Goal: Task Accomplishment & Management: Complete application form

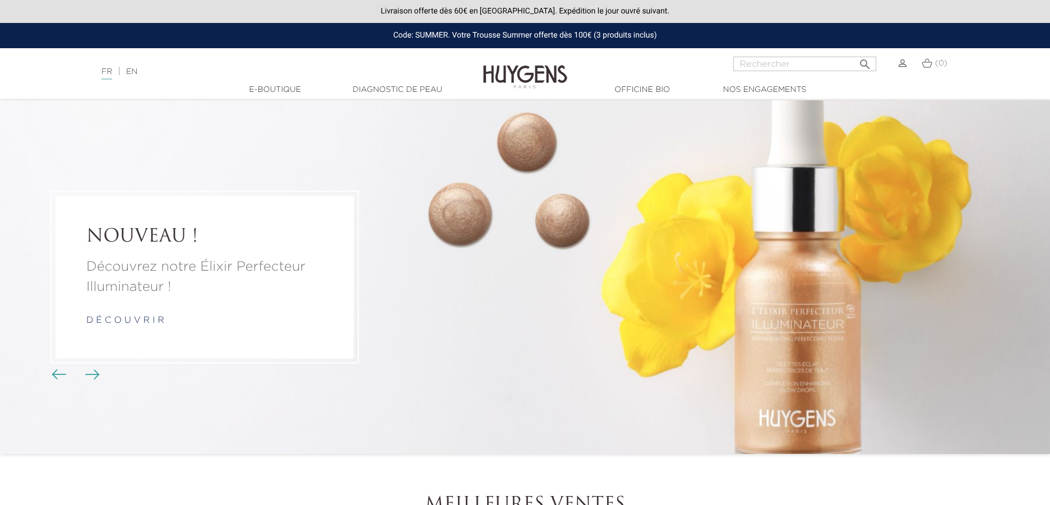
click at [900, 58] on div at bounding box center [903, 63] width 8 height 13
click at [901, 65] on img at bounding box center [903, 63] width 8 height 8
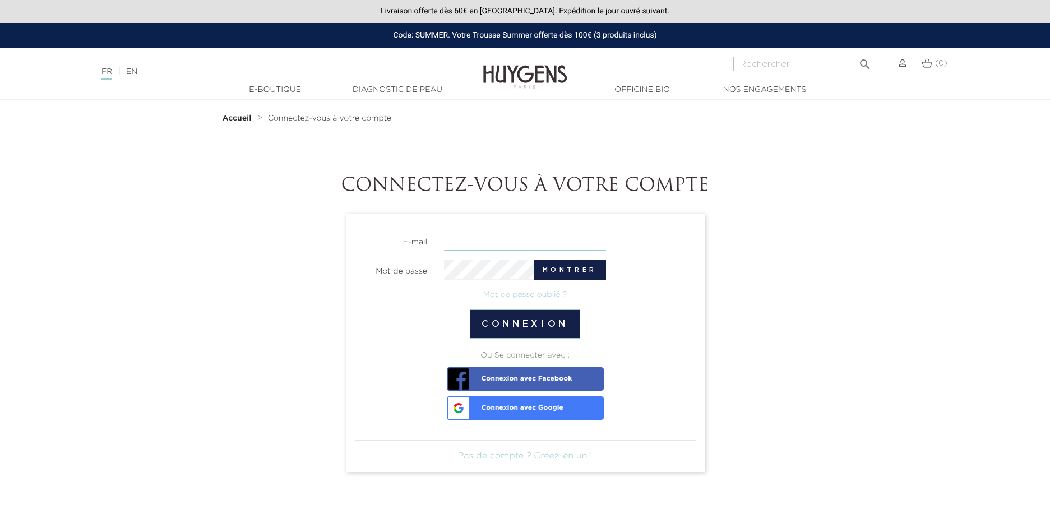
click at [508, 234] on input "email" at bounding box center [525, 241] width 162 height 20
click at [704, 253] on section "E-mail Mot de passe Montrer Mot de passe oublié ? Connexion Ou Se connecter ave…" at bounding box center [525, 343] width 359 height 258
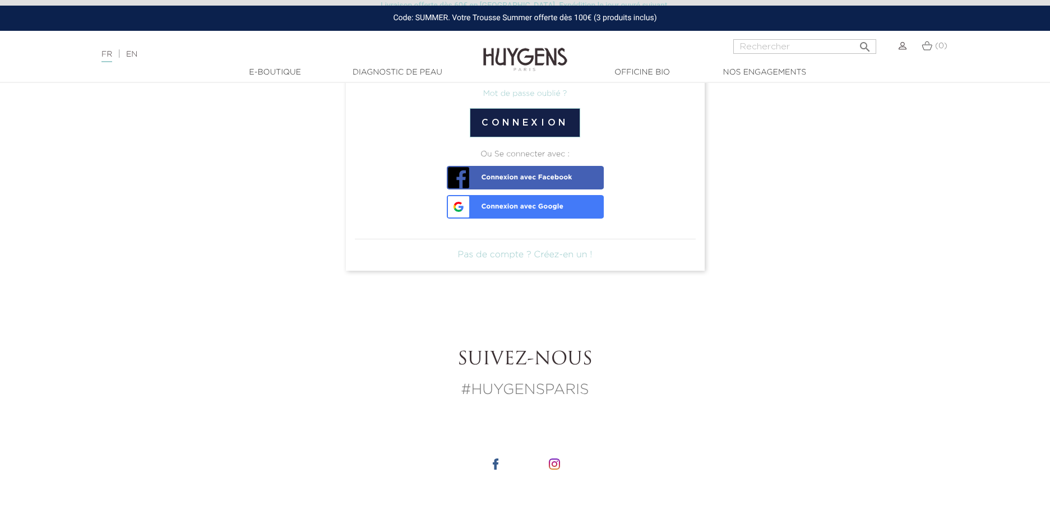
scroll to position [203, 0]
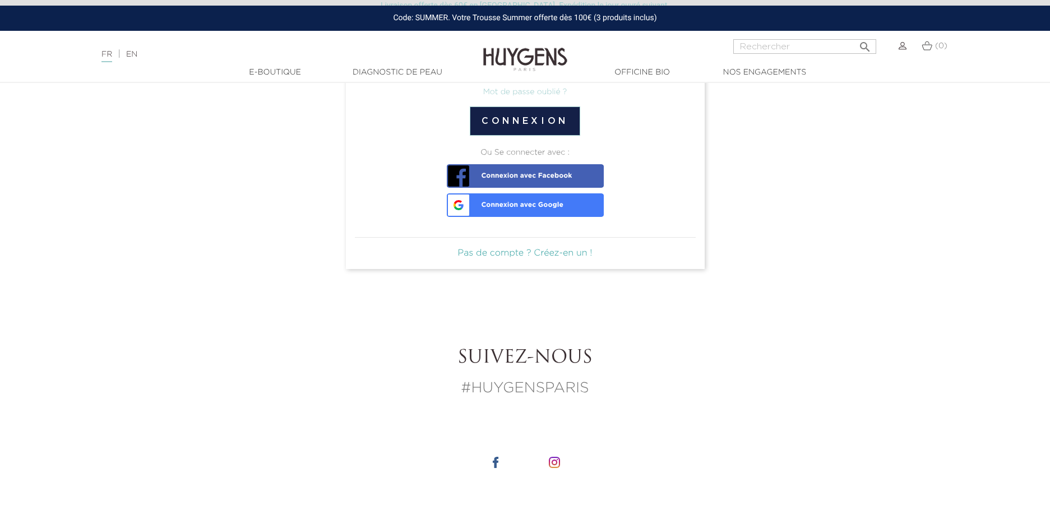
click at [571, 252] on link "Pas de compte ? Créez-en un !" at bounding box center [525, 253] width 135 height 9
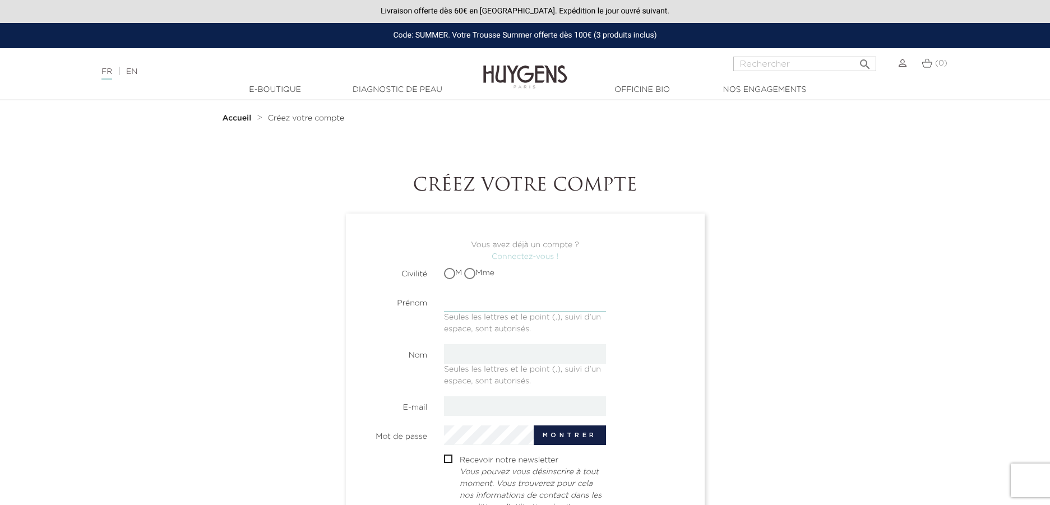
click at [461, 304] on input "text" at bounding box center [525, 302] width 162 height 20
type input "Mignon"
click at [492, 350] on input "text" at bounding box center [525, 354] width 162 height 20
type input "Dormammu"
click at [496, 406] on input "email" at bounding box center [525, 406] width 162 height 20
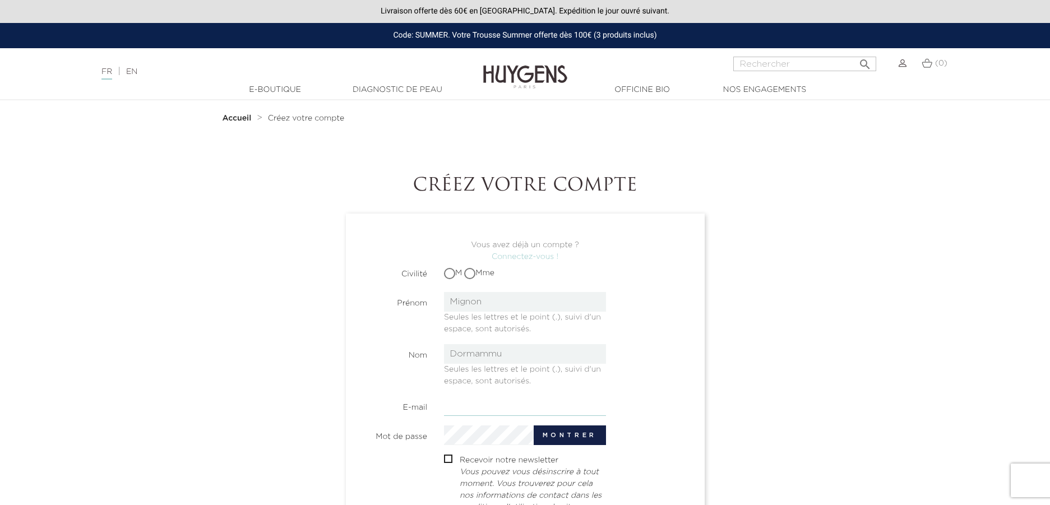
type input "mignon.dormammu@gmail.com"
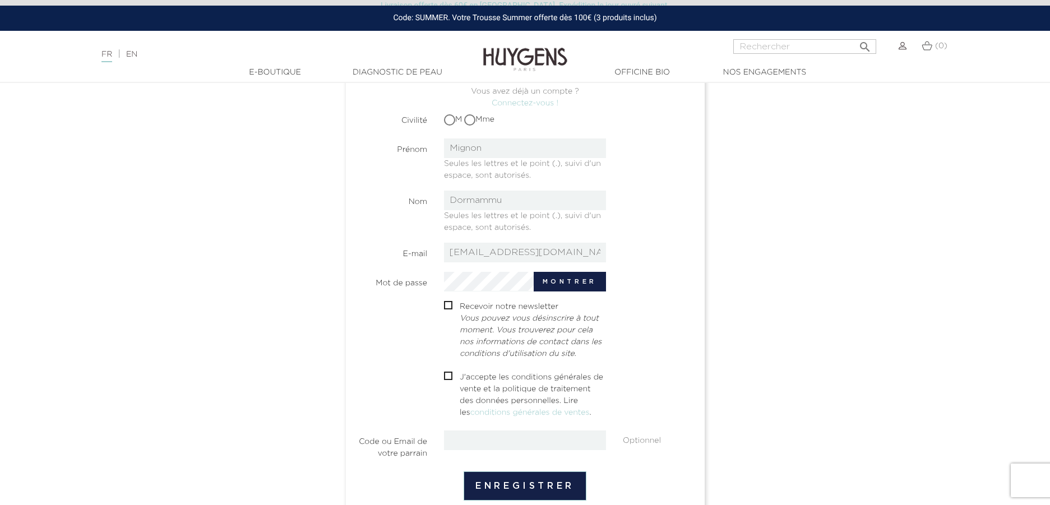
click at [529, 385] on p "J'accepte les conditions générales de vente et la politique de traitement des d…" at bounding box center [533, 395] width 146 height 47
click at [452, 379] on span "" at bounding box center [448, 376] width 8 height 8
click at [446, 373] on span "" at bounding box center [448, 376] width 8 height 8
click at [449, 378] on input "checkbox" at bounding box center [447, 377] width 7 height 7
checkbox input "true"
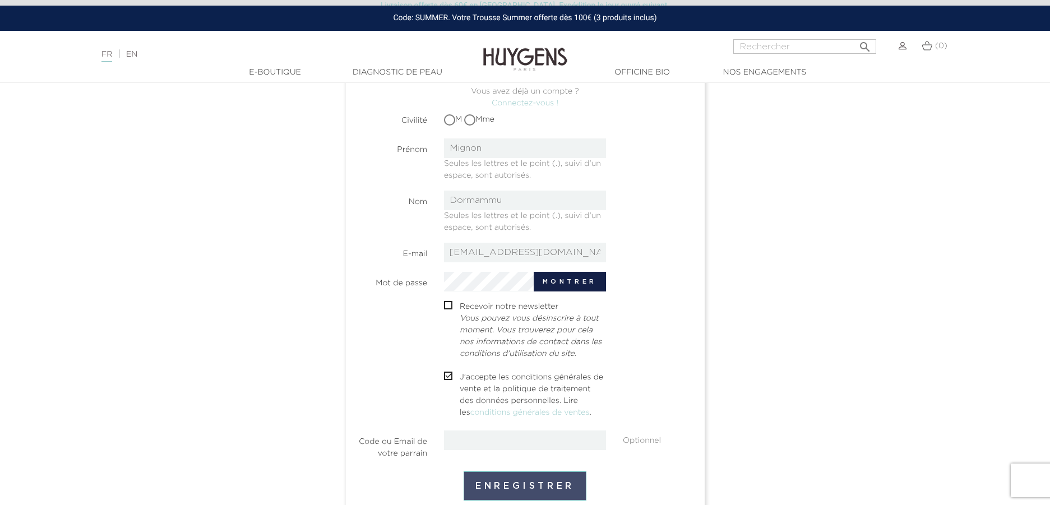
click at [524, 492] on button "Enregistrer" at bounding box center [525, 485] width 123 height 29
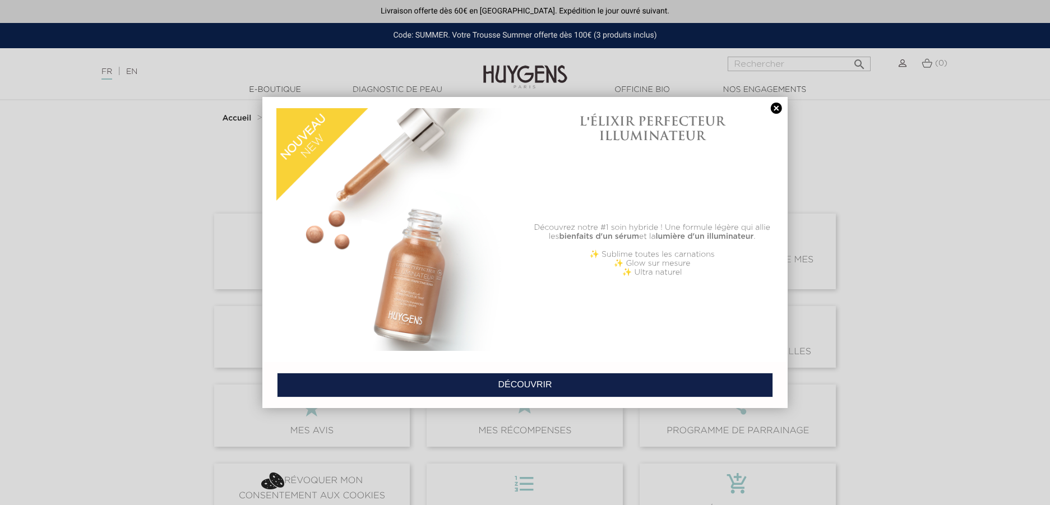
click at [775, 103] on link at bounding box center [777, 109] width 16 height 12
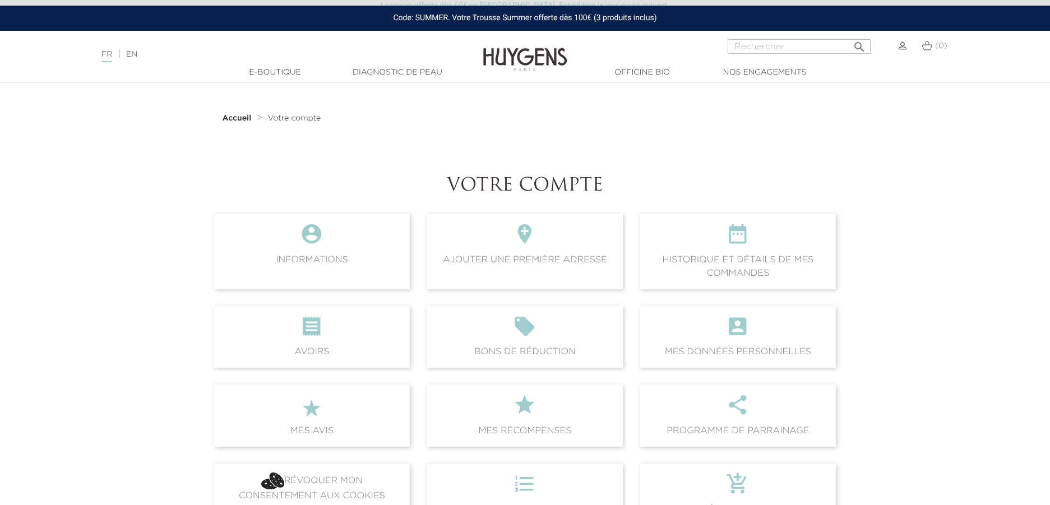
scroll to position [213, 0]
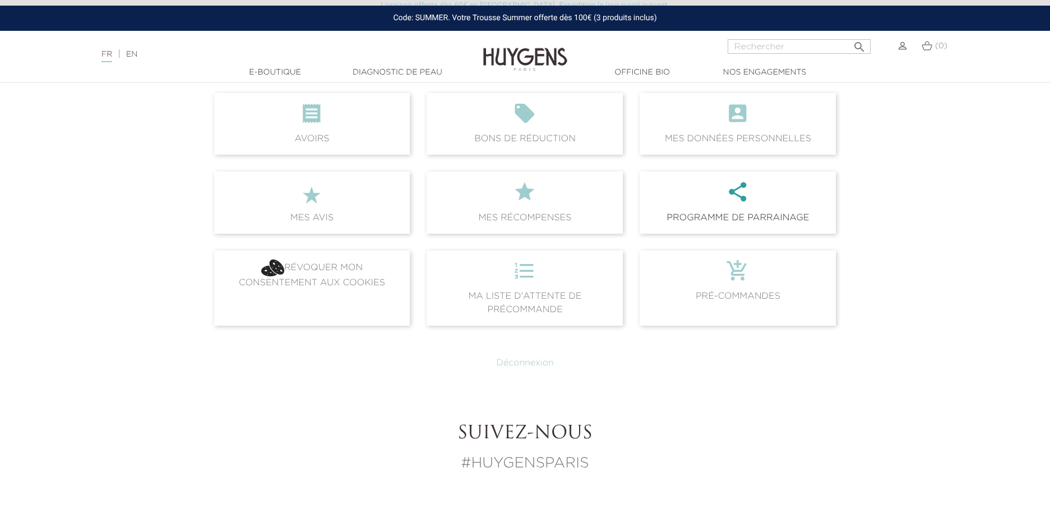
click at [728, 213] on span " Programme de parrainage" at bounding box center [738, 203] width 196 height 62
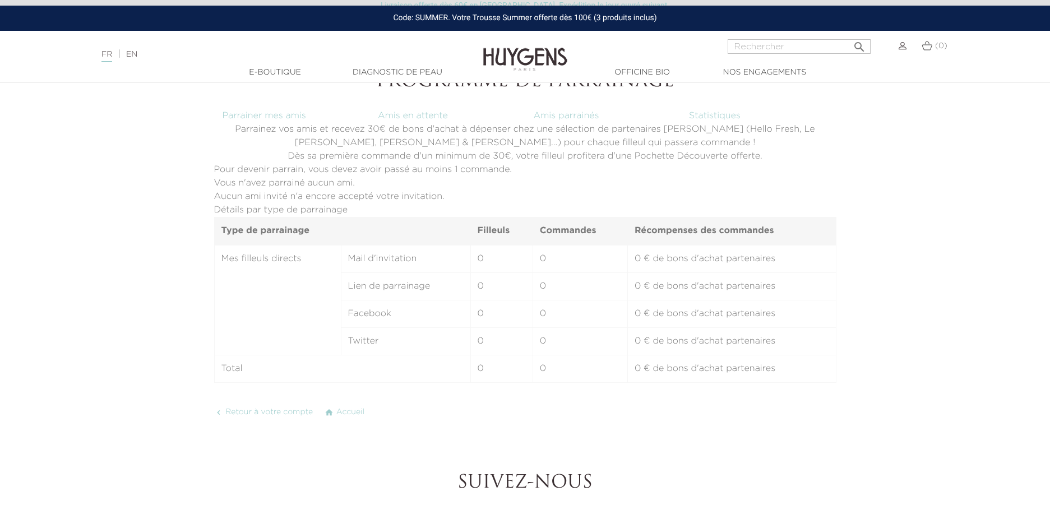
scroll to position [107, 0]
click at [280, 113] on link "Parrainer mes amis" at bounding box center [265, 113] width 84 height 9
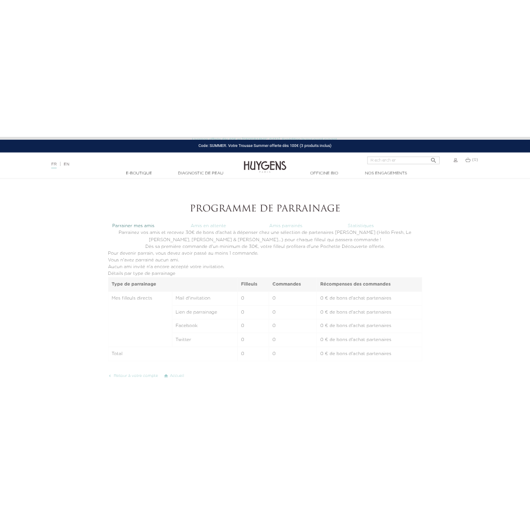
scroll to position [30, 0]
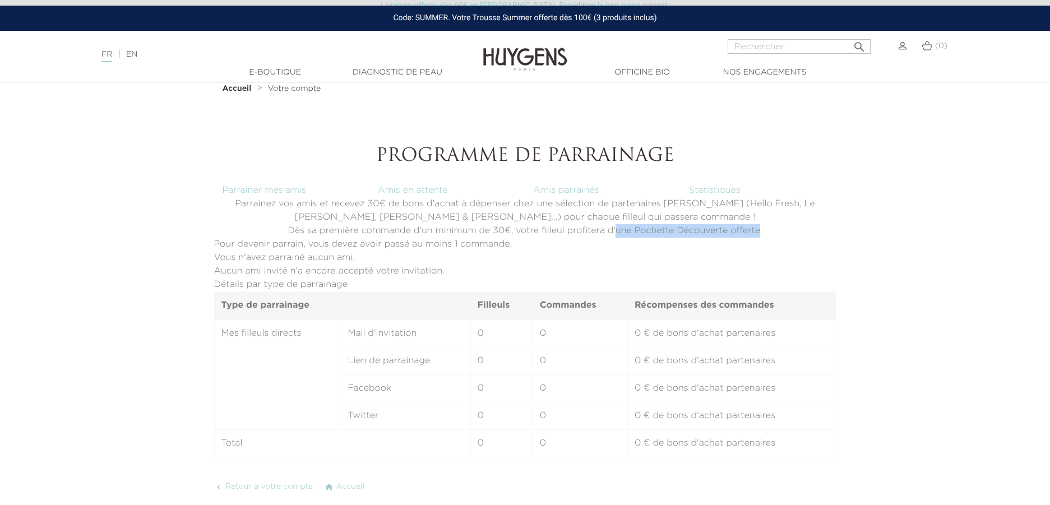
drag, startPoint x: 759, startPoint y: 233, endPoint x: 615, endPoint y: 234, distance: 143.5
click at [615, 234] on p "Dès sa première commande d'un minimum de 30€, votre filleul profitera d'une Poc…" at bounding box center [525, 230] width 622 height 13
copy p "une Pochette Découverte offerte"
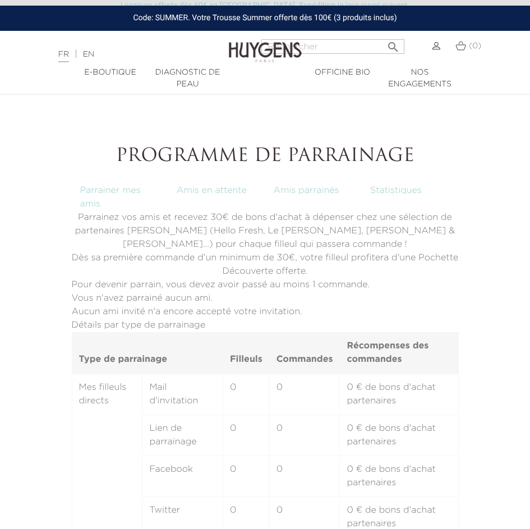
click at [334, 281] on div "Pour devenir parrain, vous devez avoir passé au moins 1 commande." at bounding box center [265, 284] width 387 height 13
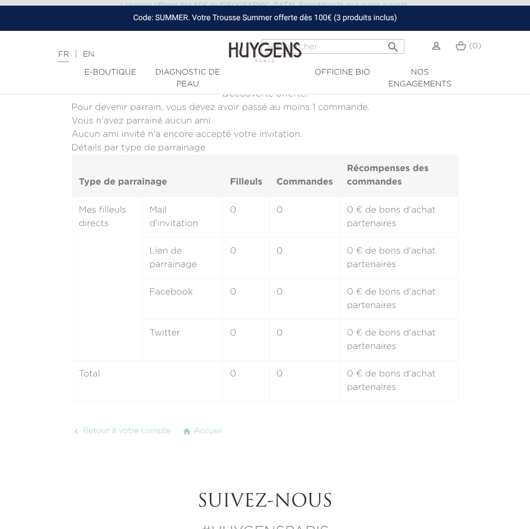
scroll to position [0, 0]
